Goal: Information Seeking & Learning: Check status

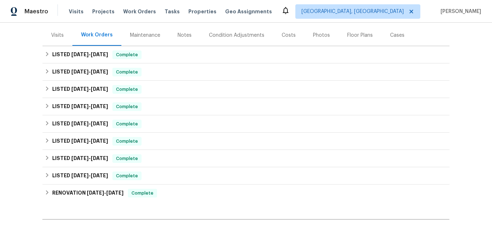
scroll to position [108, 0]
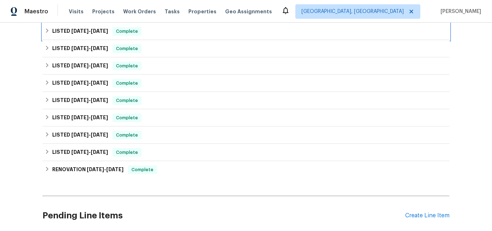
click at [68, 35] on h6 "LISTED 8/25/25 - 9/10/25" at bounding box center [80, 31] width 56 height 9
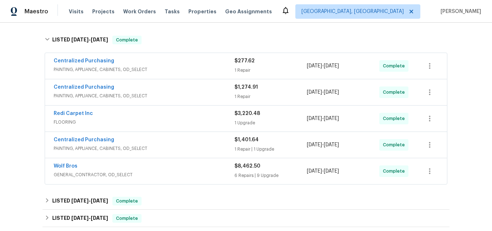
scroll to position [144, 0]
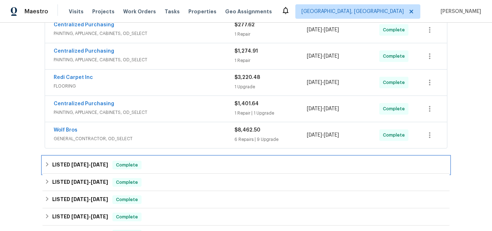
click at [62, 164] on h6 "LISTED 8/13/25 - 8/15/25" at bounding box center [80, 164] width 56 height 9
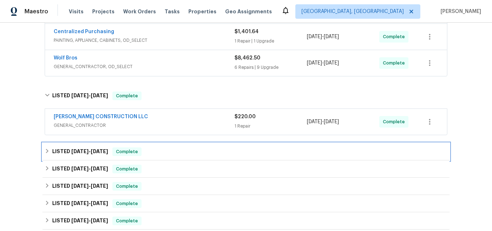
drag, startPoint x: 65, startPoint y: 151, endPoint x: 53, endPoint y: 140, distance: 16.8
click at [65, 151] on h6 "LISTED 8/5/25 - 8/7/25" at bounding box center [80, 151] width 56 height 9
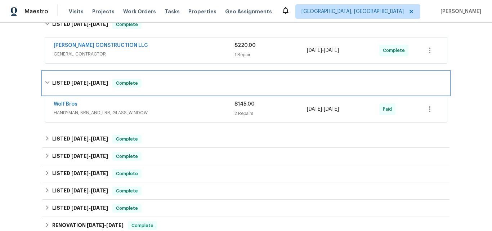
scroll to position [288, 0]
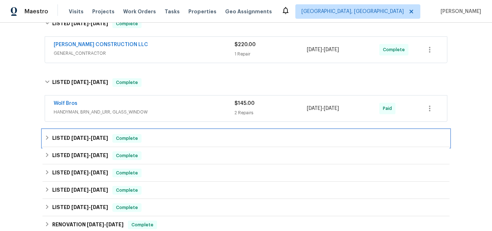
click at [71, 139] on span "6/12/25" at bounding box center [79, 137] width 17 height 5
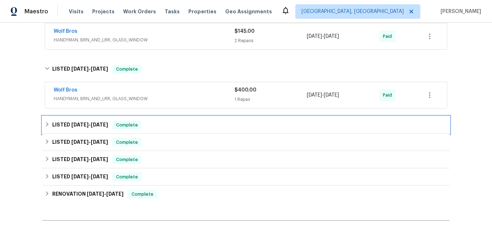
click at [64, 123] on h6 "LISTED 3/26/25 - 3/27/25" at bounding box center [80, 125] width 56 height 9
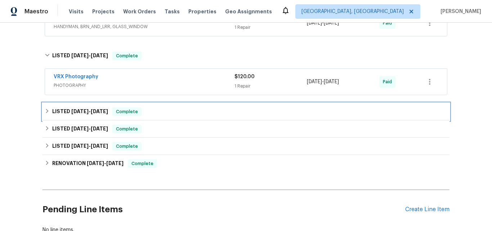
click at [67, 109] on h6 "LISTED 3/20/25 - 3/25/25" at bounding box center [80, 111] width 56 height 9
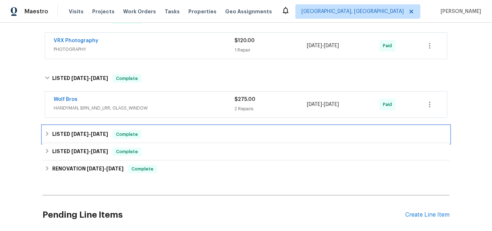
drag, startPoint x: 74, startPoint y: 131, endPoint x: 81, endPoint y: 120, distance: 13.6
click at [74, 131] on span "2/18/25" at bounding box center [79, 133] width 17 height 5
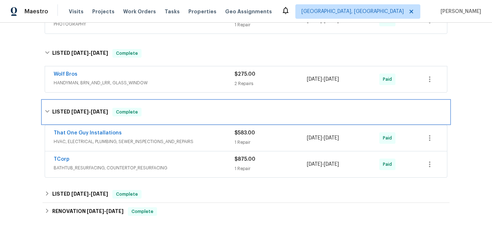
scroll to position [540, 0]
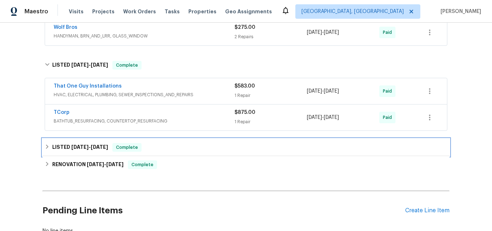
drag, startPoint x: 71, startPoint y: 143, endPoint x: 80, endPoint y: 128, distance: 17.2
click at [71, 143] on h6 "LISTED 2/13/25 - 2/14/25" at bounding box center [80, 147] width 56 height 9
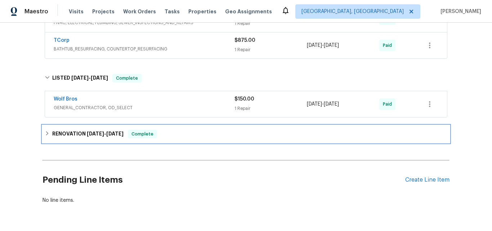
click at [70, 132] on h6 "RENOVATION 1/28/25 - 2/14/25" at bounding box center [87, 134] width 71 height 9
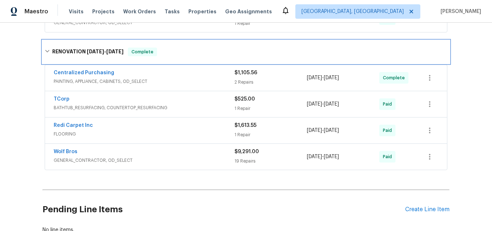
scroll to position [720, 0]
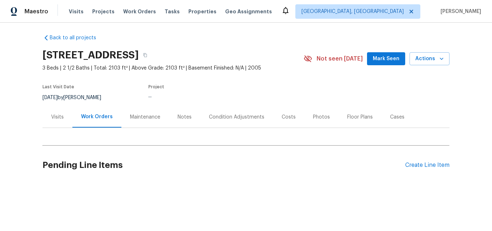
scroll to position [8, 0]
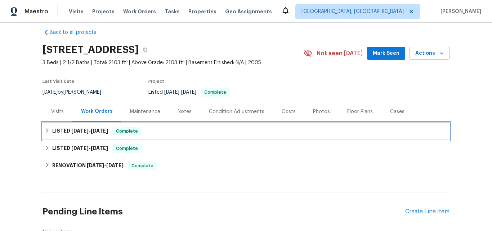
drag, startPoint x: 78, startPoint y: 134, endPoint x: 81, endPoint y: 118, distance: 16.0
click at [78, 134] on h6 "LISTED 9/10/25 - 9/15/25" at bounding box center [80, 131] width 56 height 9
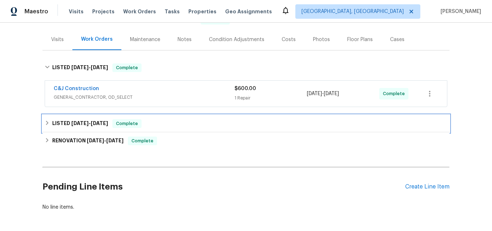
click at [75, 121] on span "8/26/25" at bounding box center [79, 123] width 17 height 5
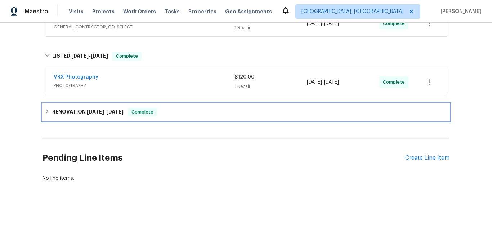
drag, startPoint x: 67, startPoint y: 112, endPoint x: 79, endPoint y: 109, distance: 12.6
click at [68, 112] on h6 "RENOVATION 8/11/25 - 8/20/25" at bounding box center [87, 112] width 71 height 9
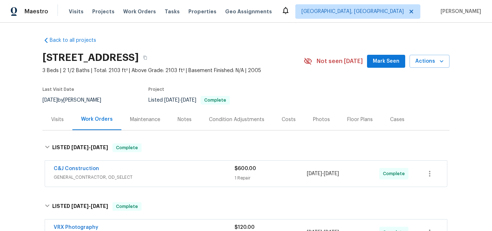
scroll to position [0, 0]
click at [54, 116] on div "Visits" at bounding box center [57, 119] width 13 height 7
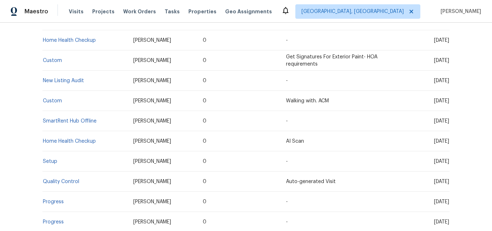
scroll to position [252, 0]
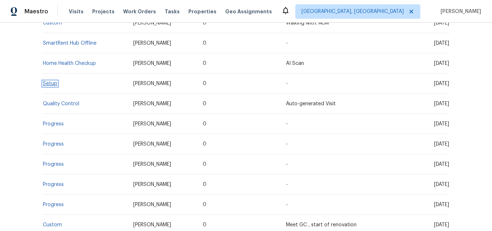
click at [50, 82] on link "Setup" at bounding box center [50, 83] width 14 height 5
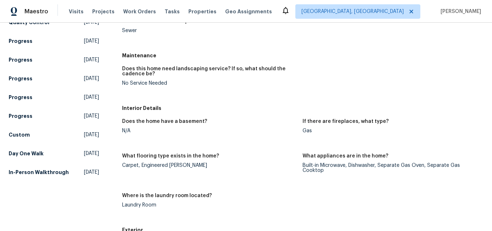
scroll to position [216, 0]
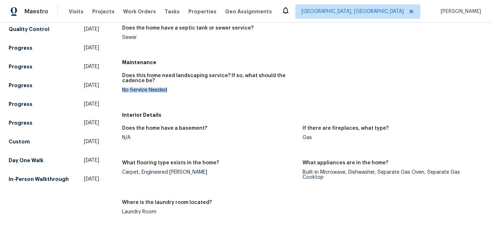
drag, startPoint x: 121, startPoint y: 91, endPoint x: 173, endPoint y: 90, distance: 52.2
click at [173, 90] on div "No Service Needed" at bounding box center [209, 89] width 175 height 5
copy div "No Service Needed"
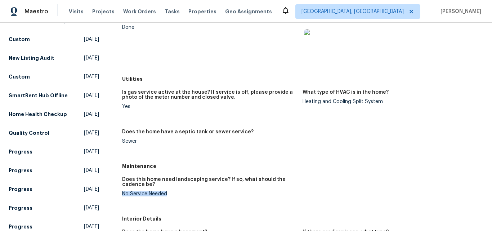
scroll to position [108, 0]
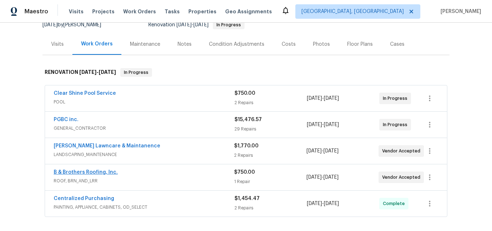
scroll to position [108, 0]
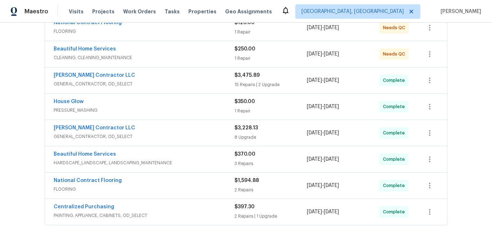
scroll to position [144, 0]
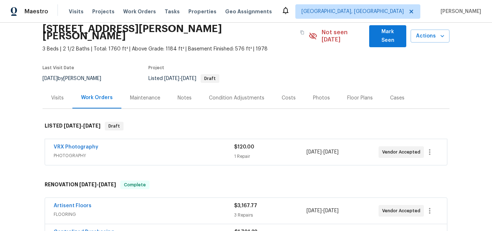
scroll to position [72, 0]
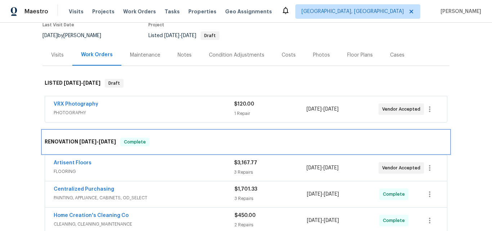
click at [86, 139] on span "8/21/25" at bounding box center [87, 141] width 17 height 5
click at [55, 137] on h6 "RENOVATION 8/21/25 - 9/9/25" at bounding box center [80, 141] width 71 height 9
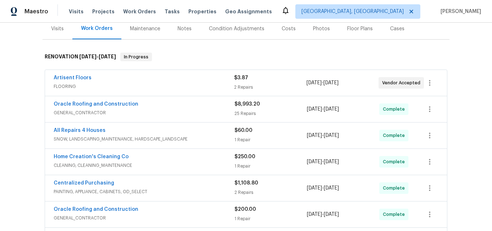
scroll to position [72, 0]
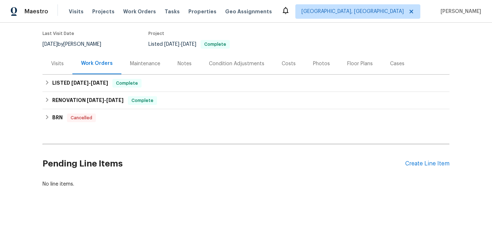
scroll to position [67, 0]
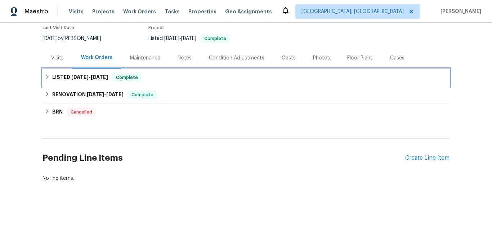
click at [71, 74] on span "[DATE]" at bounding box center [79, 76] width 17 height 5
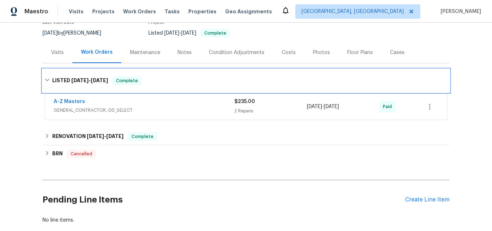
scroll to position [103, 0]
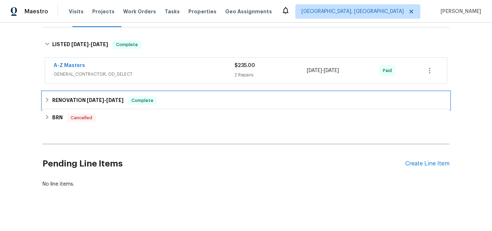
click at [76, 98] on h6 "RENOVATION [DATE] - [DATE]" at bounding box center [87, 100] width 71 height 9
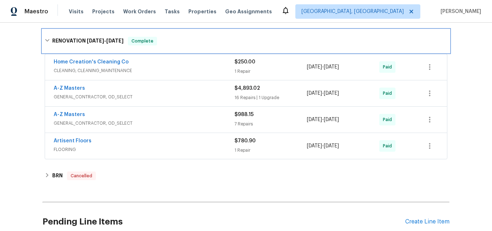
scroll to position [175, 0]
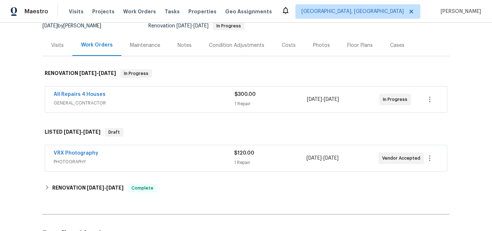
scroll to position [120, 0]
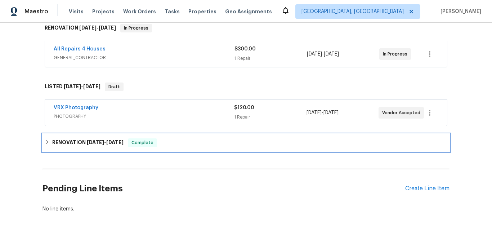
click at [65, 138] on div "RENOVATION [DATE] - [DATE] Complete" at bounding box center [245, 142] width 407 height 17
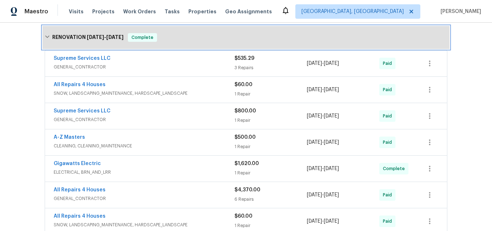
scroll to position [192, 0]
